Goal: Download file/media

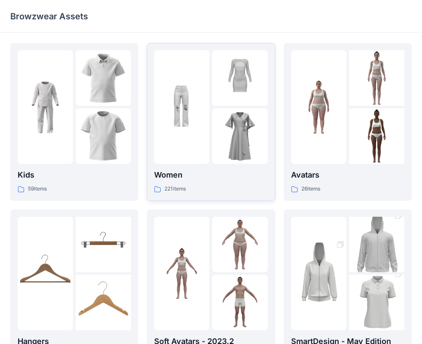
click at [202, 141] on div at bounding box center [181, 106] width 55 height 113
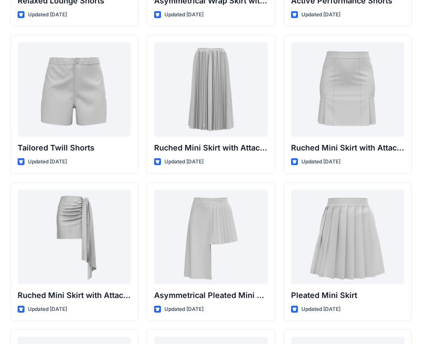
scroll to position [2173, 0]
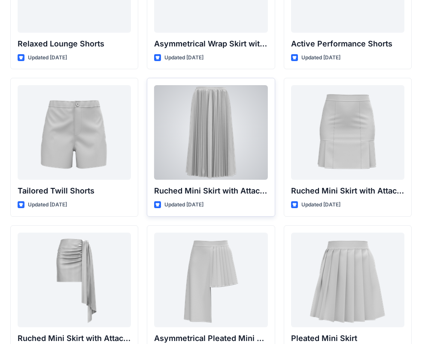
click at [161, 155] on div at bounding box center [210, 132] width 113 height 95
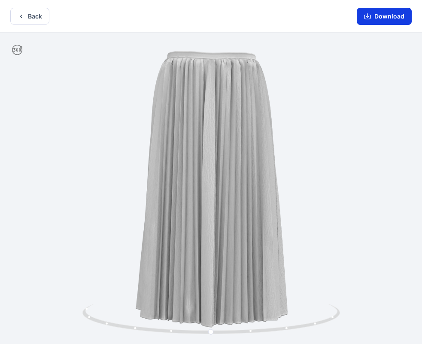
click at [377, 24] on button "Download" at bounding box center [384, 16] width 55 height 17
click at [382, 20] on button "Download" at bounding box center [384, 16] width 55 height 17
click at [391, 17] on button "Download" at bounding box center [384, 16] width 55 height 17
